Goal: Information Seeking & Learning: Compare options

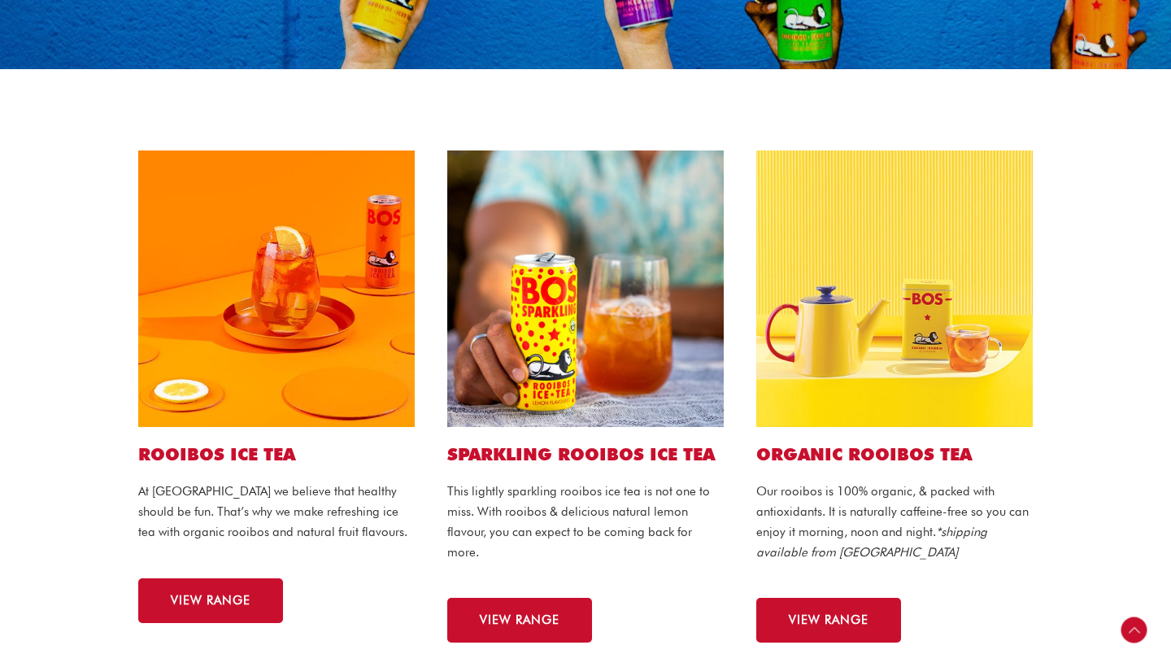
scroll to position [233, 0]
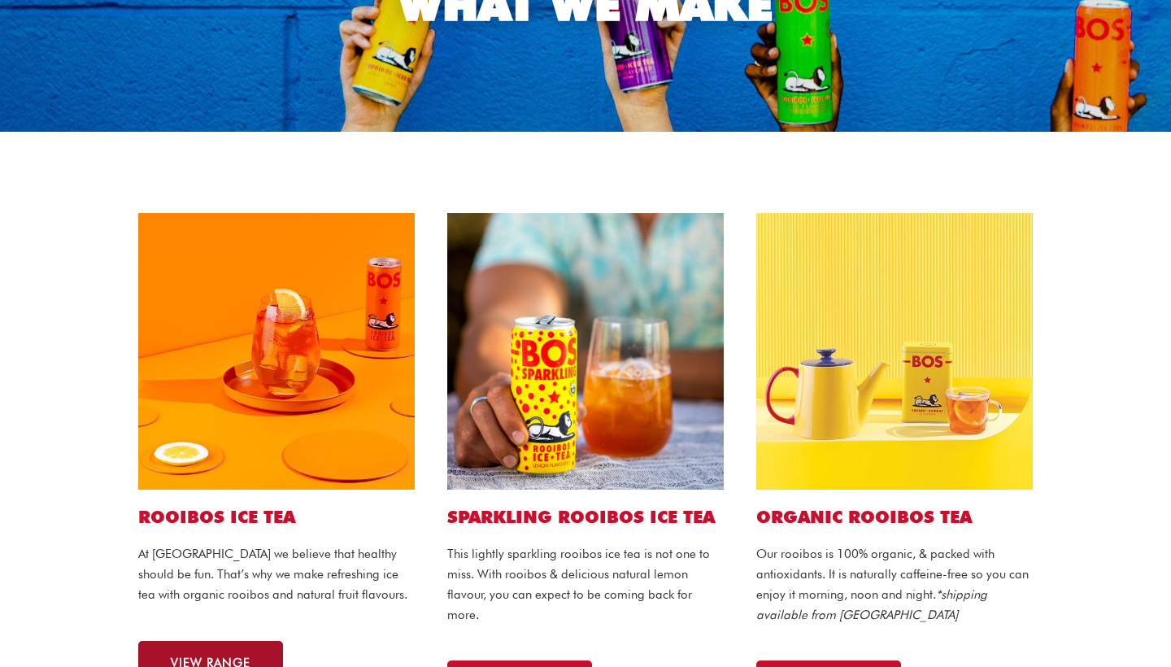
click at [161, 646] on link "VIEW RANGE" at bounding box center [210, 663] width 145 height 45
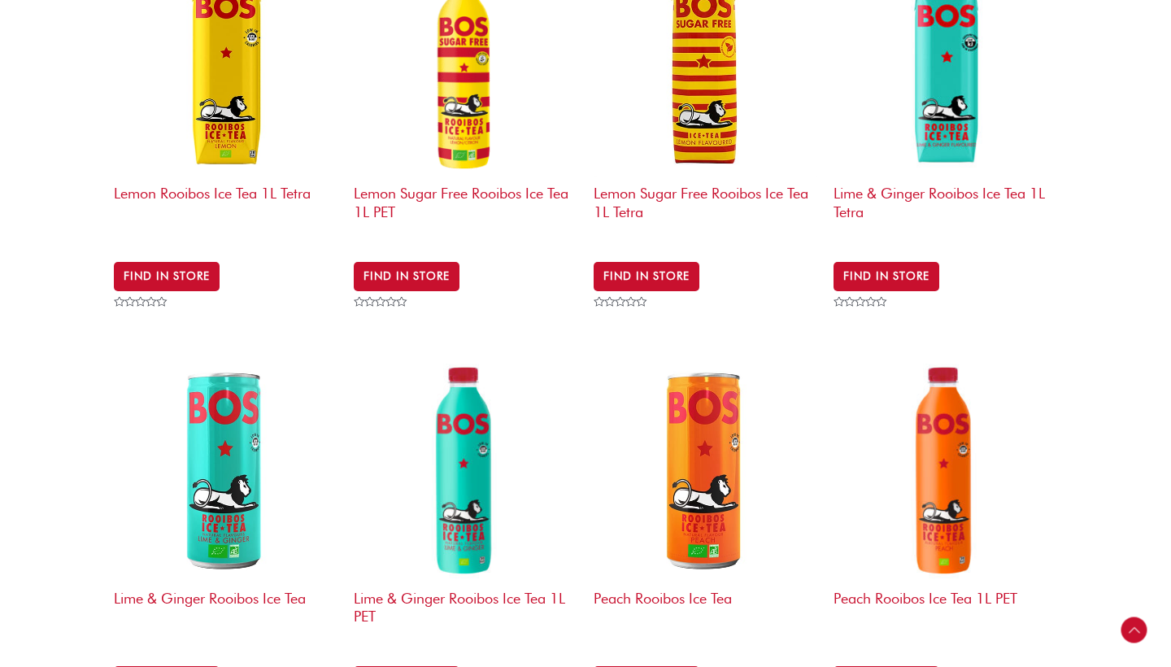
scroll to position [1232, 0]
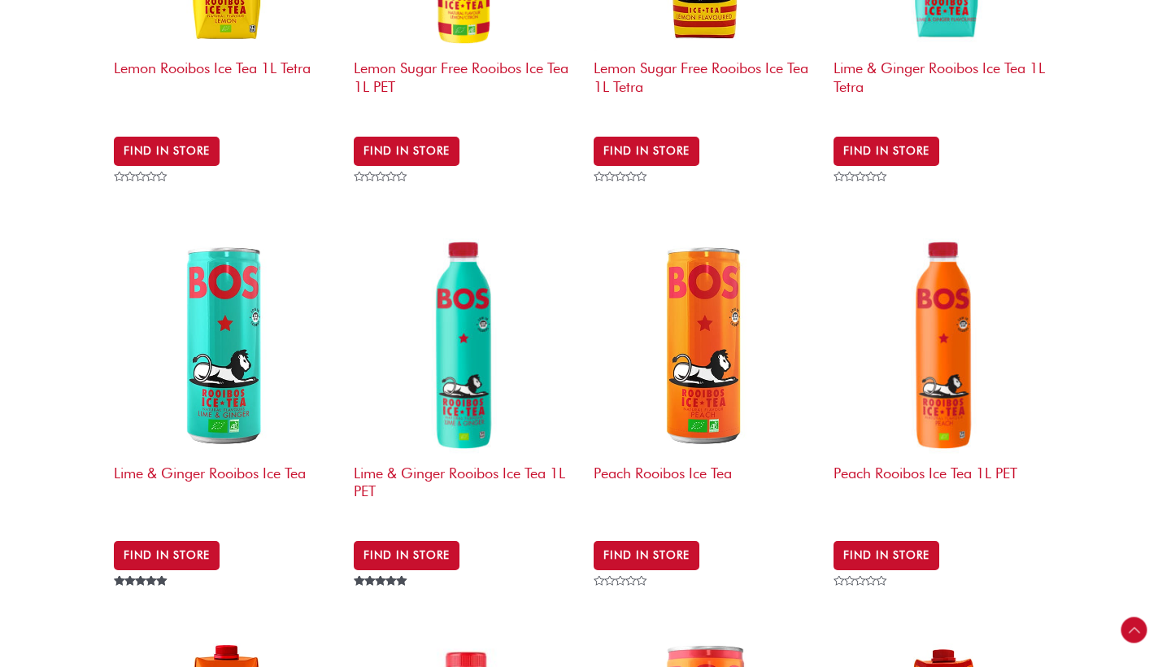
click at [692, 274] on img at bounding box center [706, 345] width 224 height 224
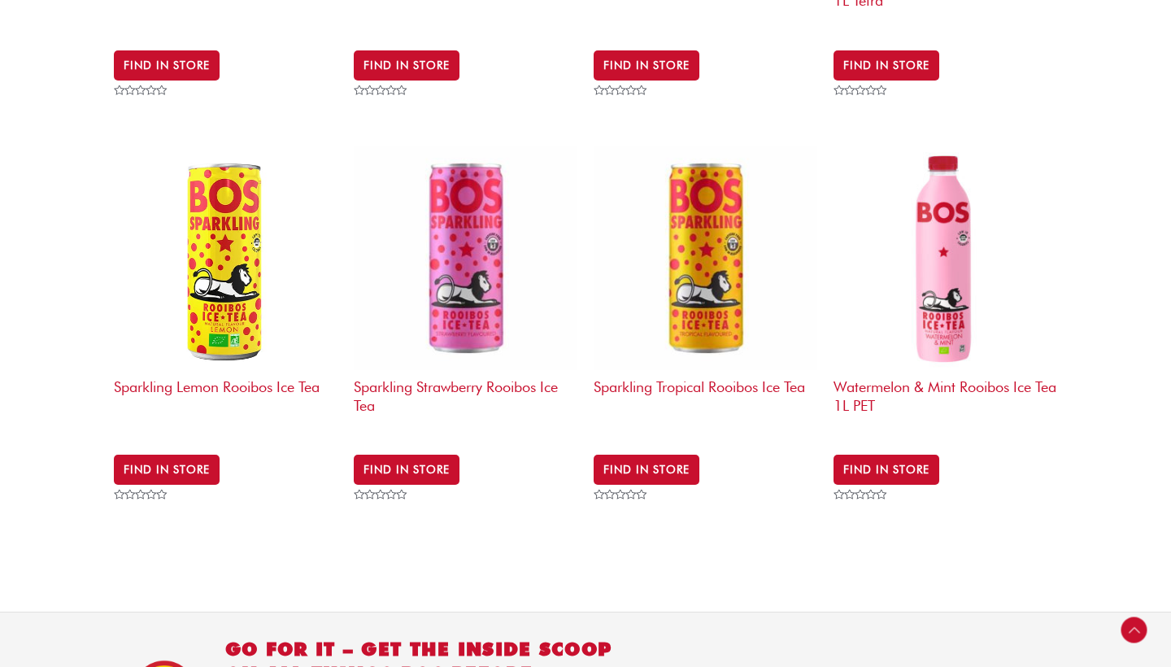
scroll to position [2052, 0]
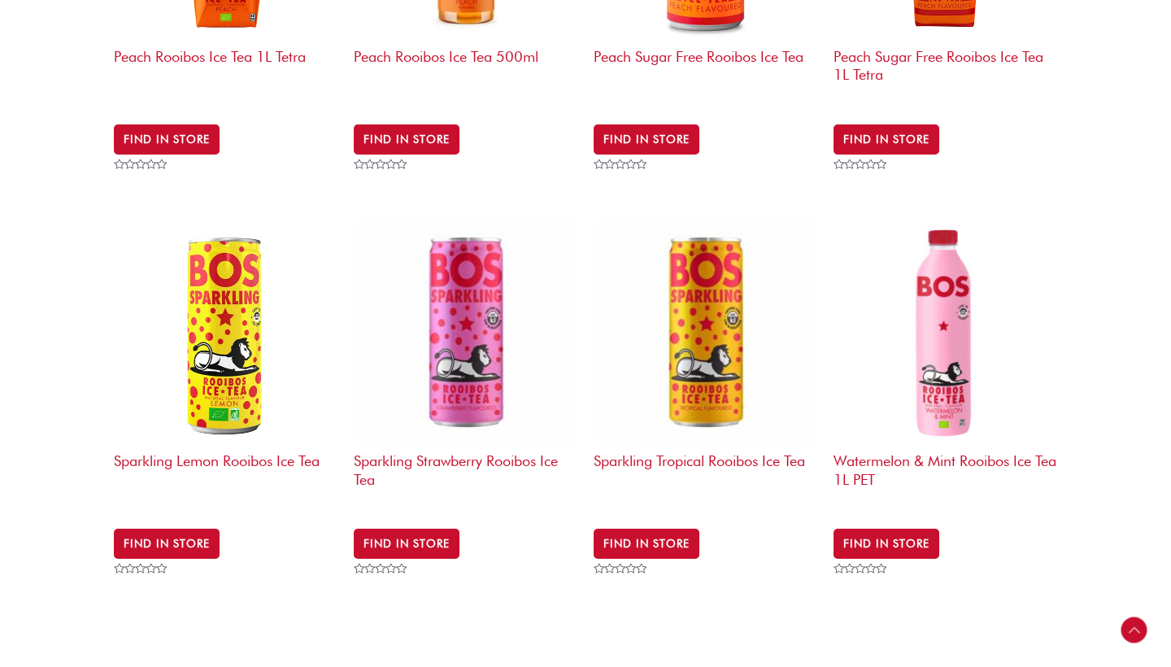
click at [683, 288] on img at bounding box center [706, 332] width 224 height 224
click at [717, 305] on img at bounding box center [706, 332] width 224 height 224
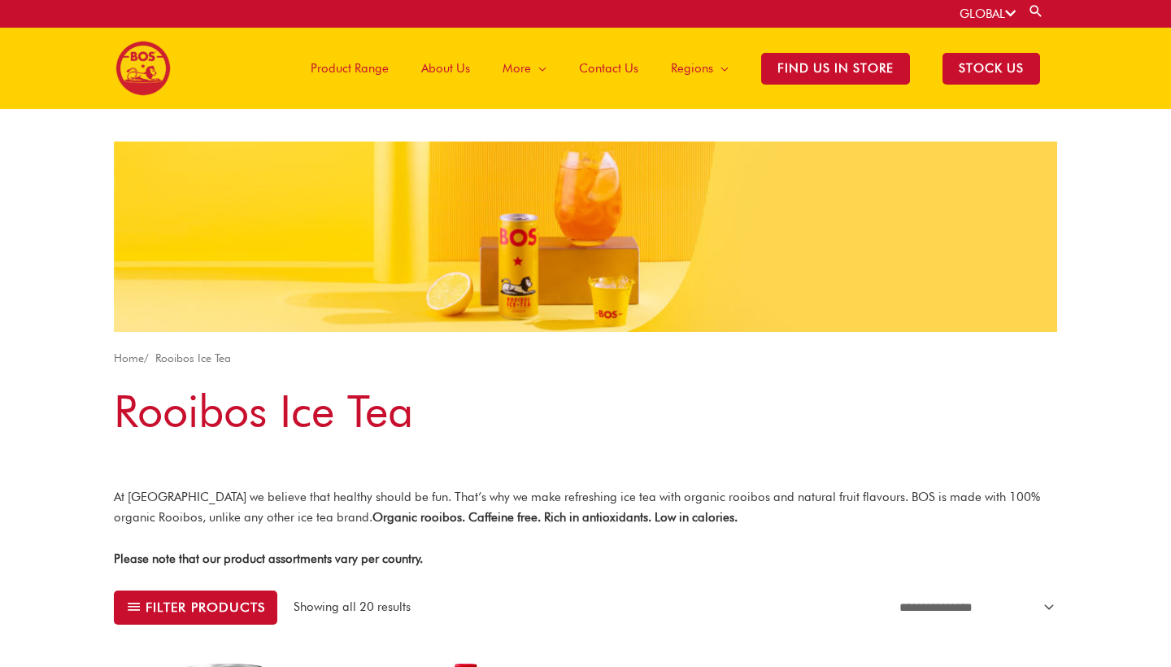
scroll to position [0, 0]
